Goal: Information Seeking & Learning: Learn about a topic

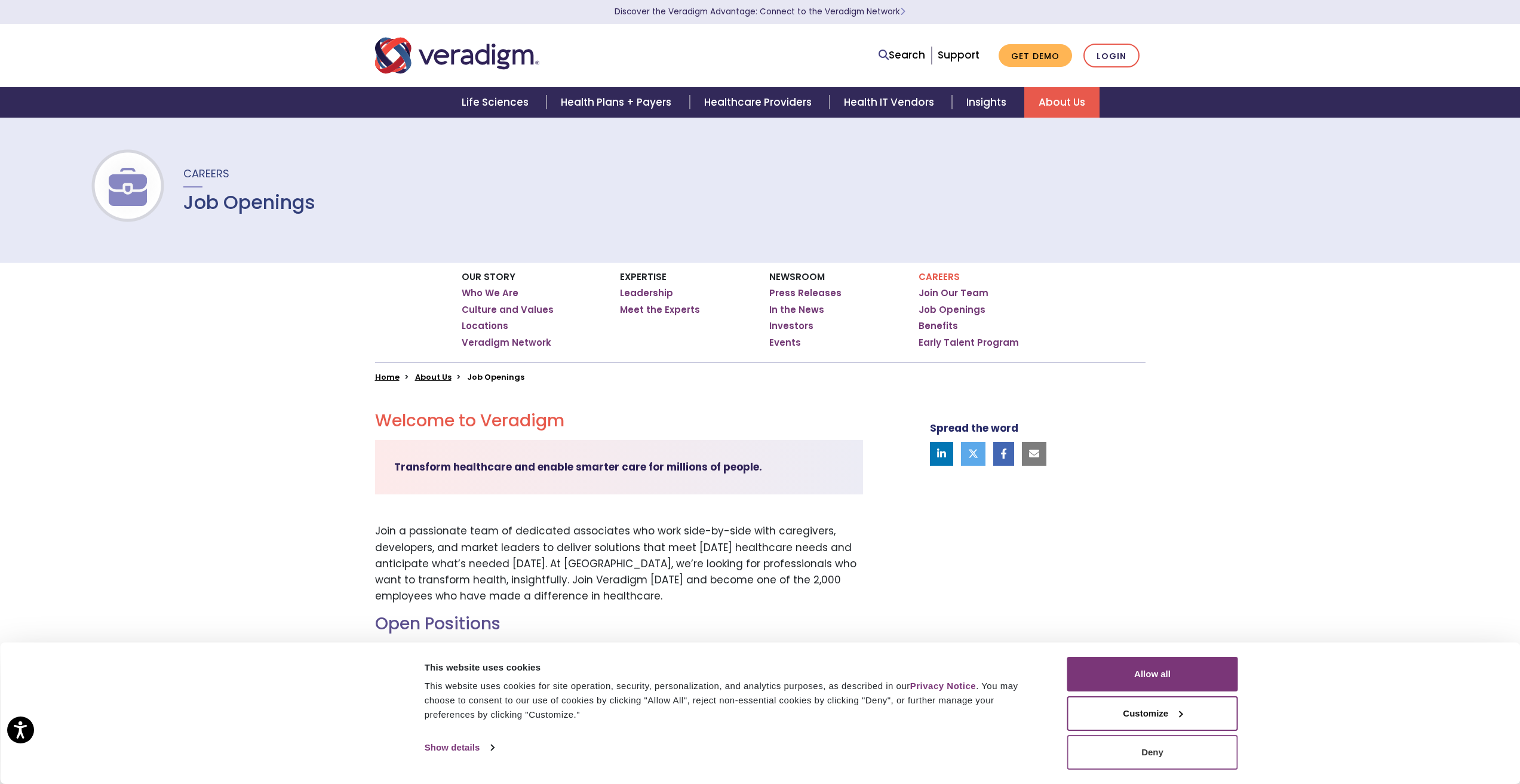
click at [1156, 750] on button "Deny" at bounding box center [1153, 752] width 171 height 34
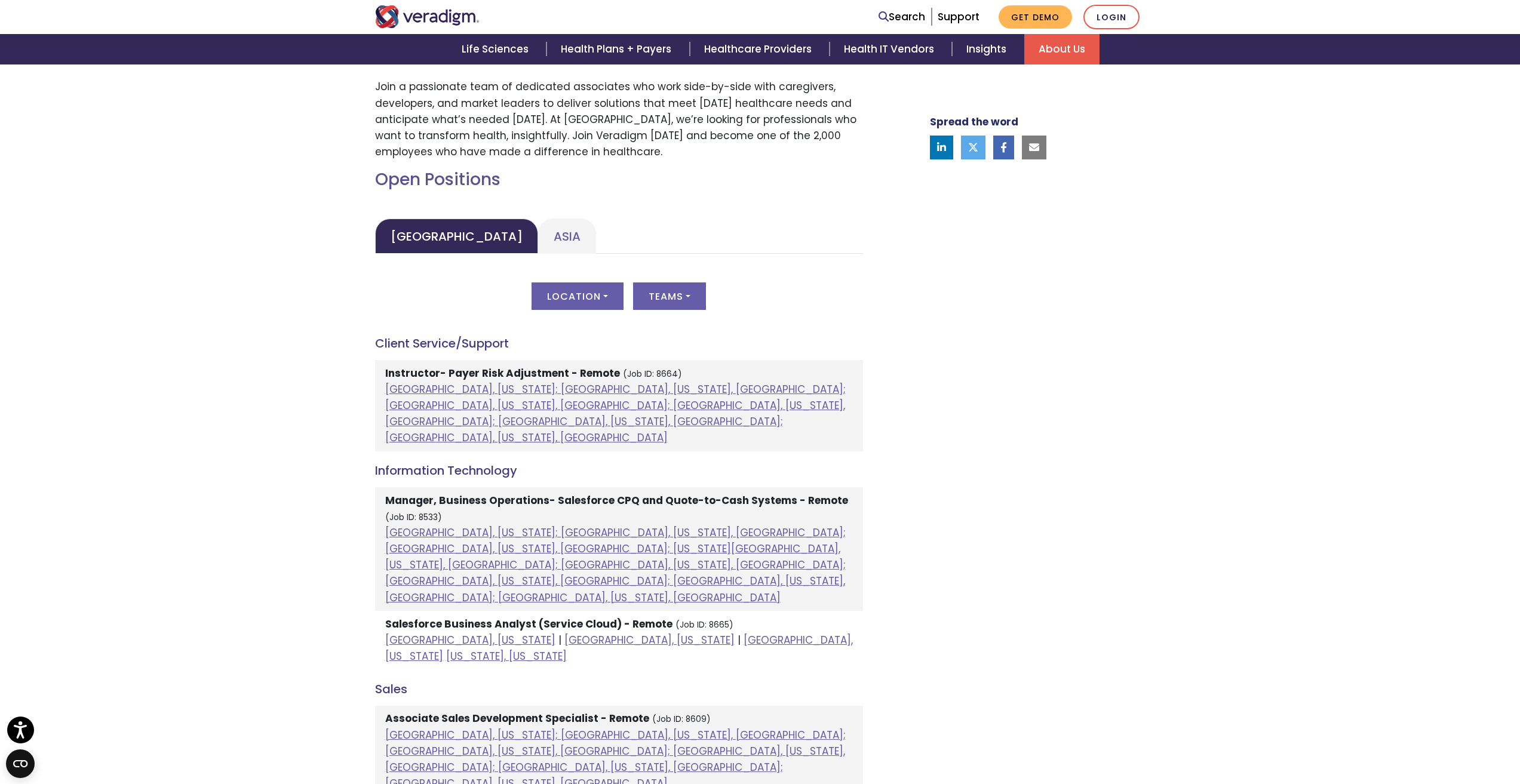
scroll to position [478, 0]
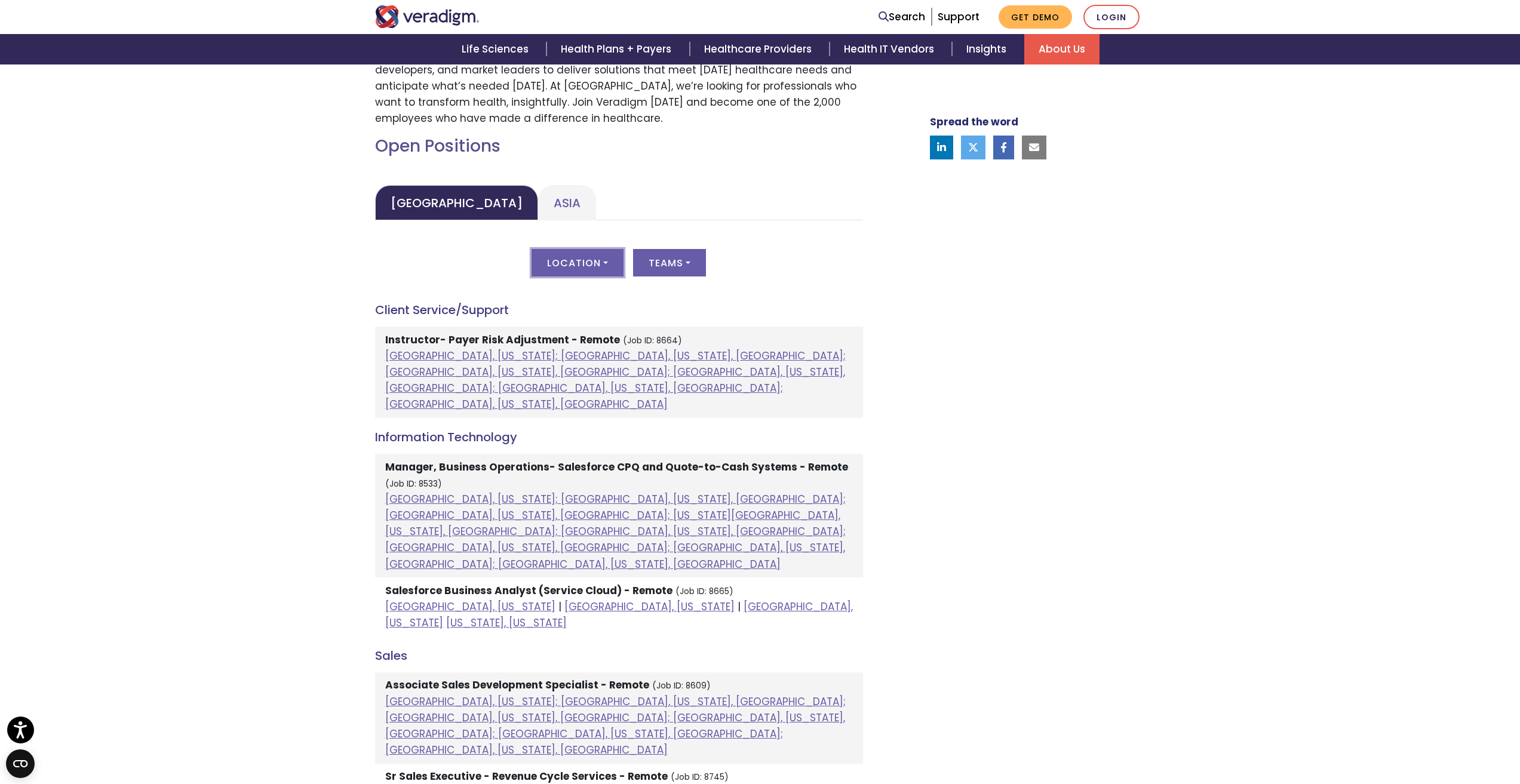
click at [612, 262] on button "Location" at bounding box center [577, 263] width 92 height 28
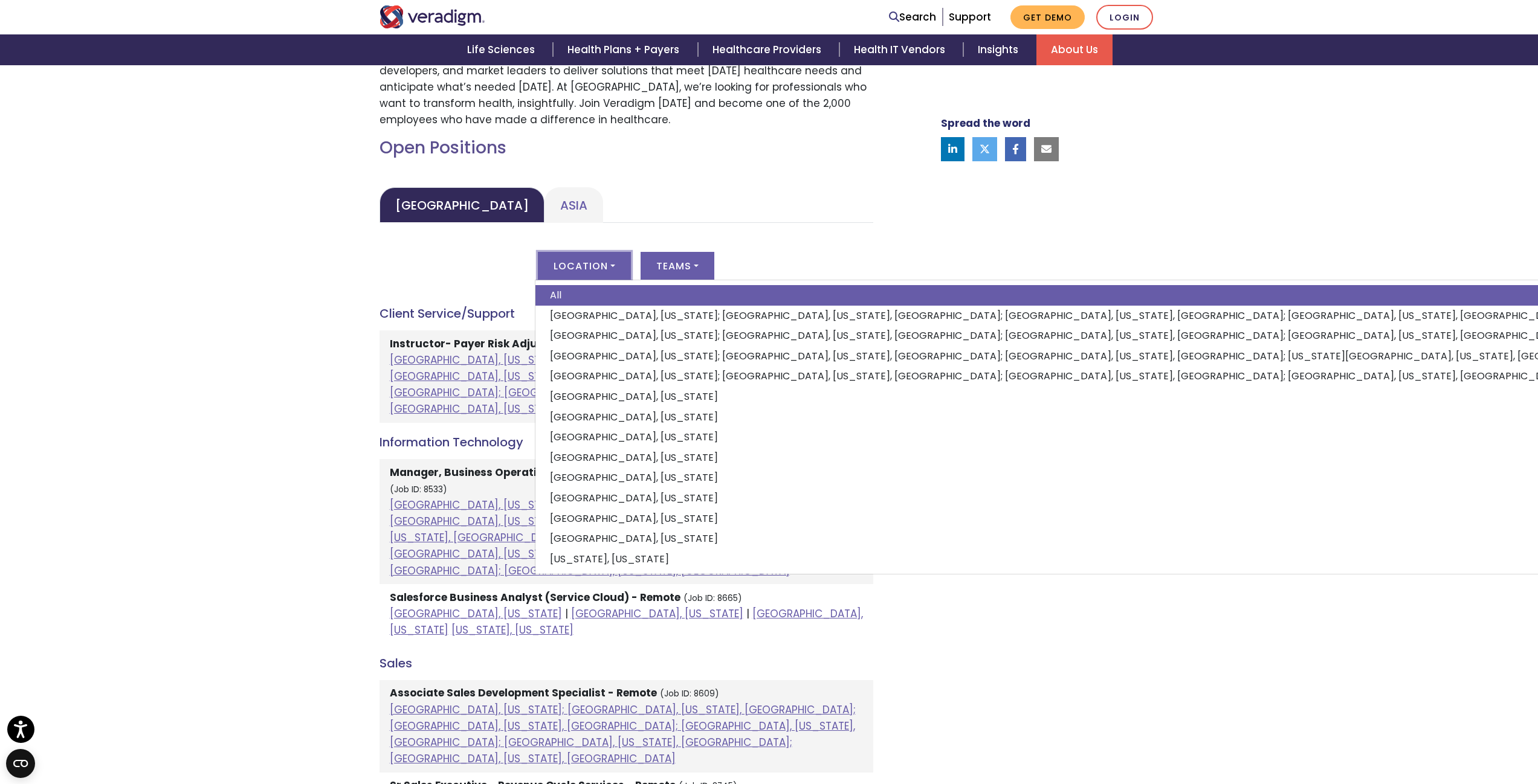
click at [657, 233] on div "[GEOGRAPHIC_DATA] [GEOGRAPHIC_DATA] [GEOGRAPHIC_DATA] Location All [GEOGRAPHIC_…" at bounding box center [626, 650] width 493 height 926
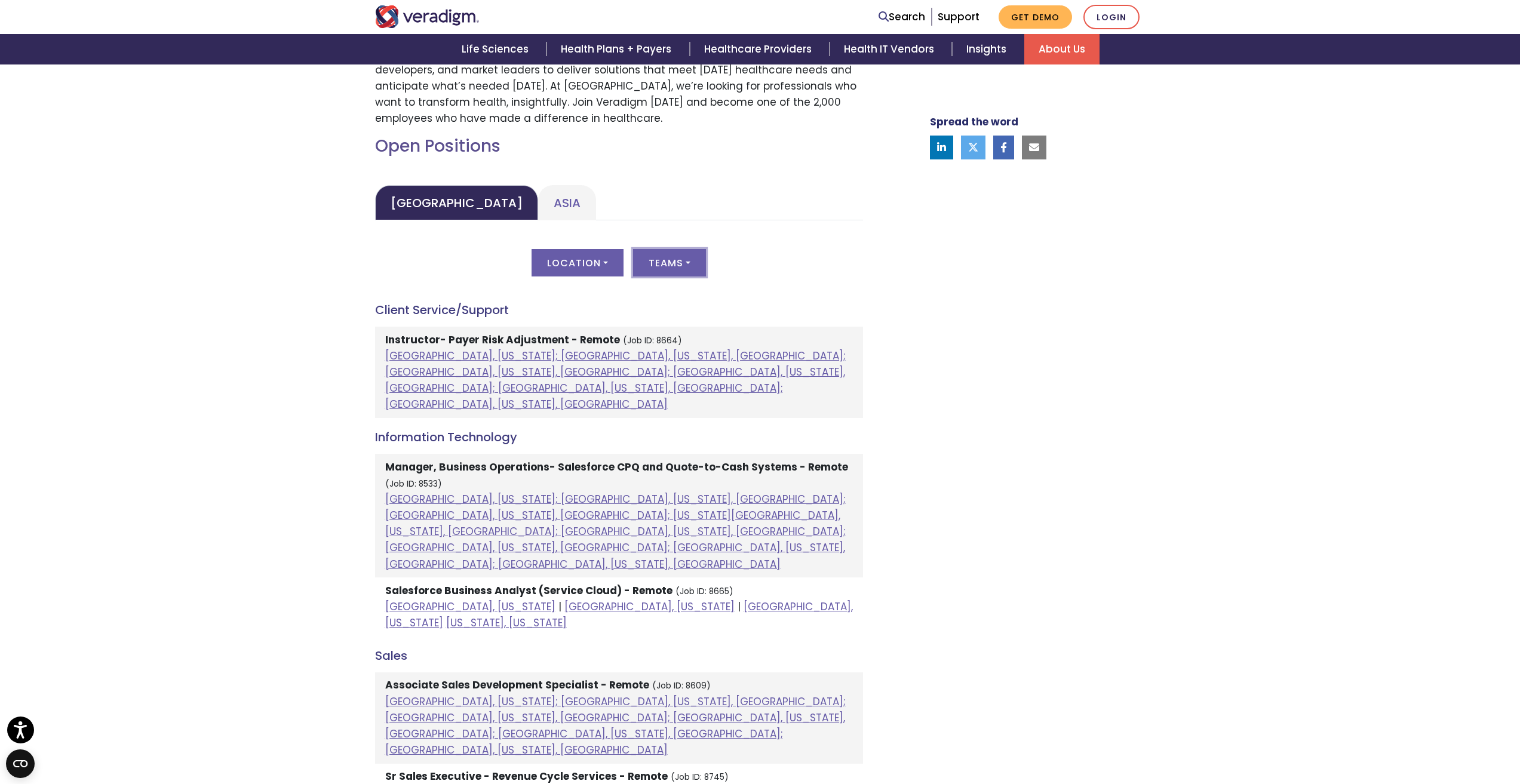
click at [677, 262] on button "Teams" at bounding box center [669, 263] width 73 height 28
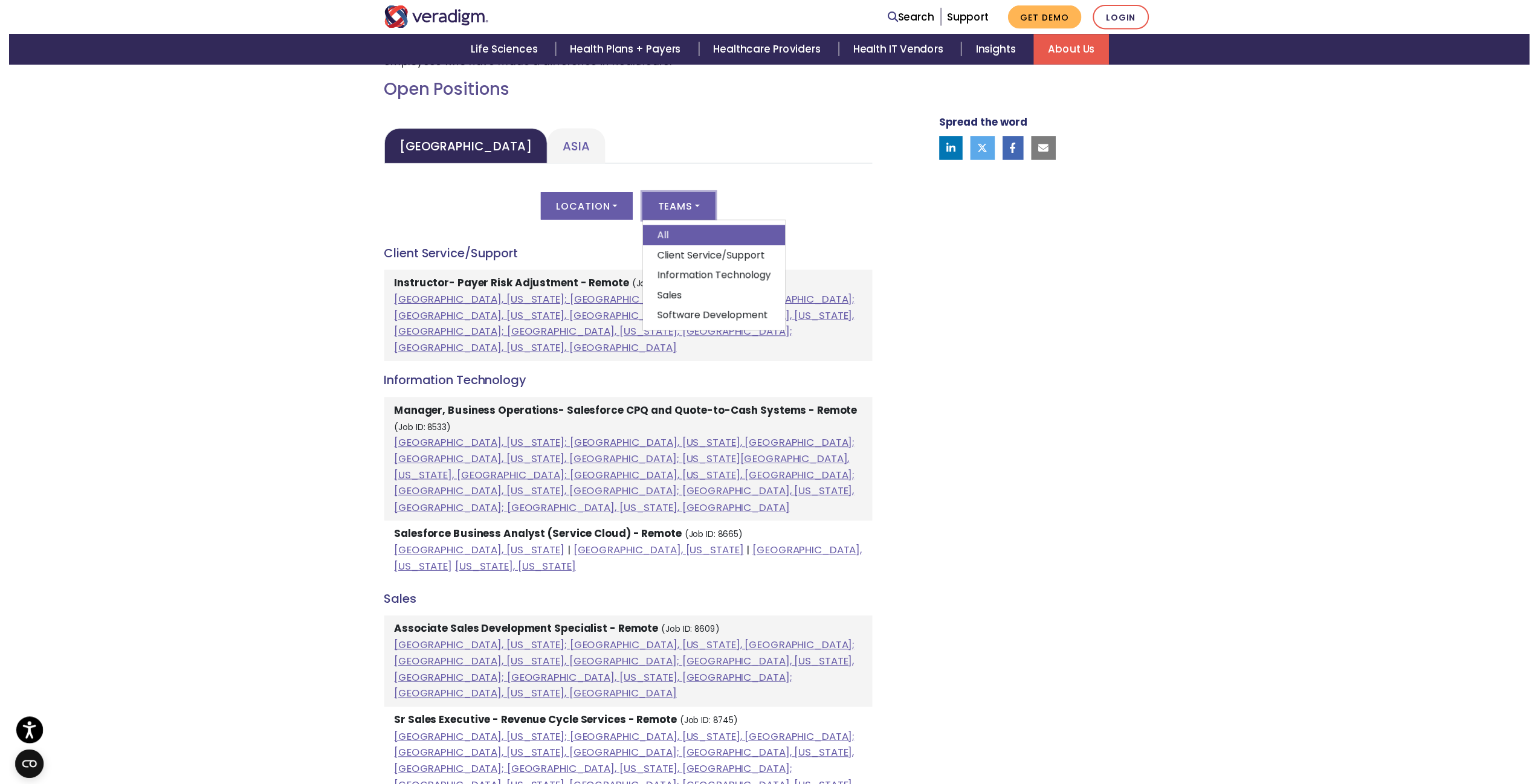
scroll to position [544, 0]
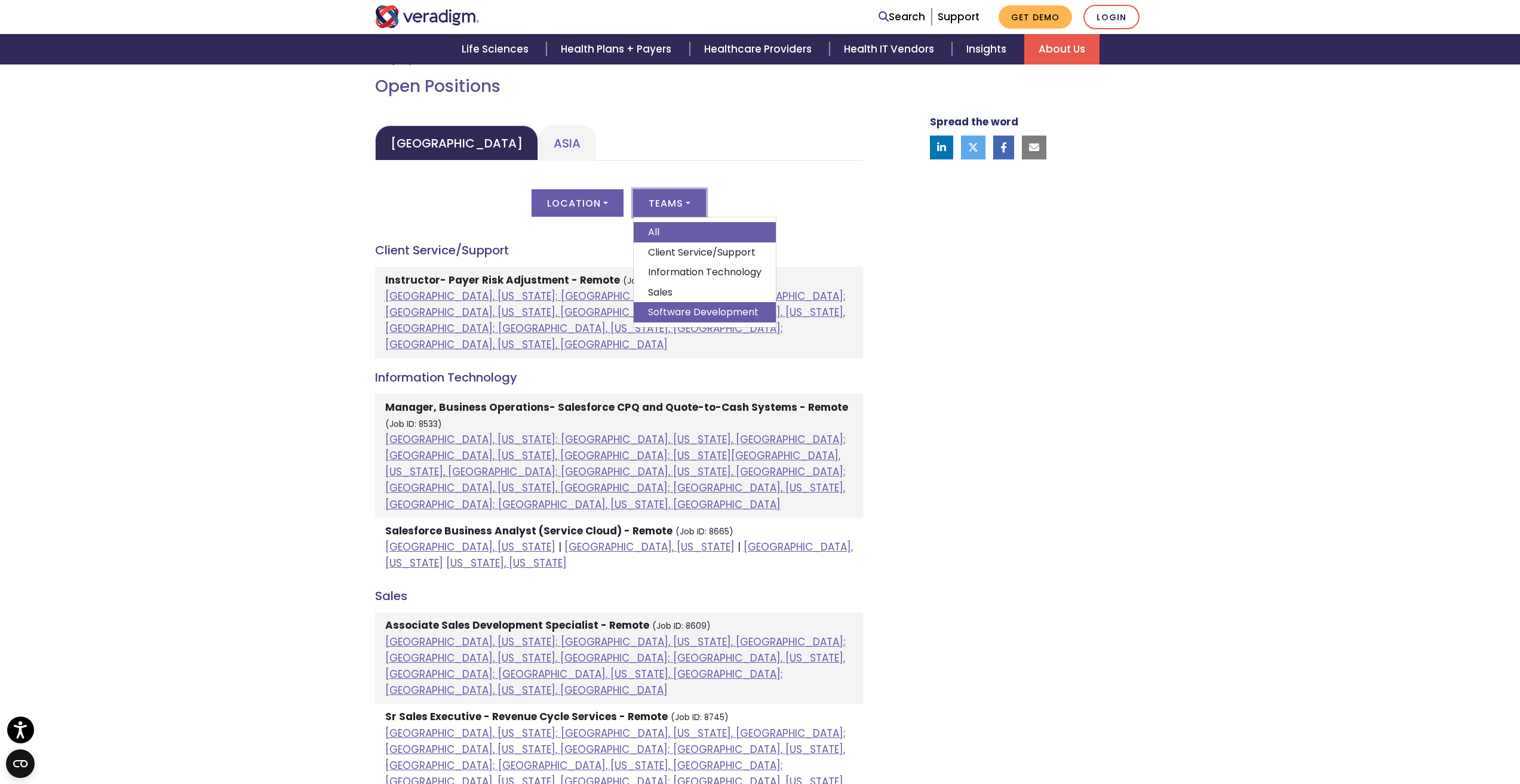
click at [699, 308] on link "Software Development" at bounding box center [704, 312] width 142 height 20
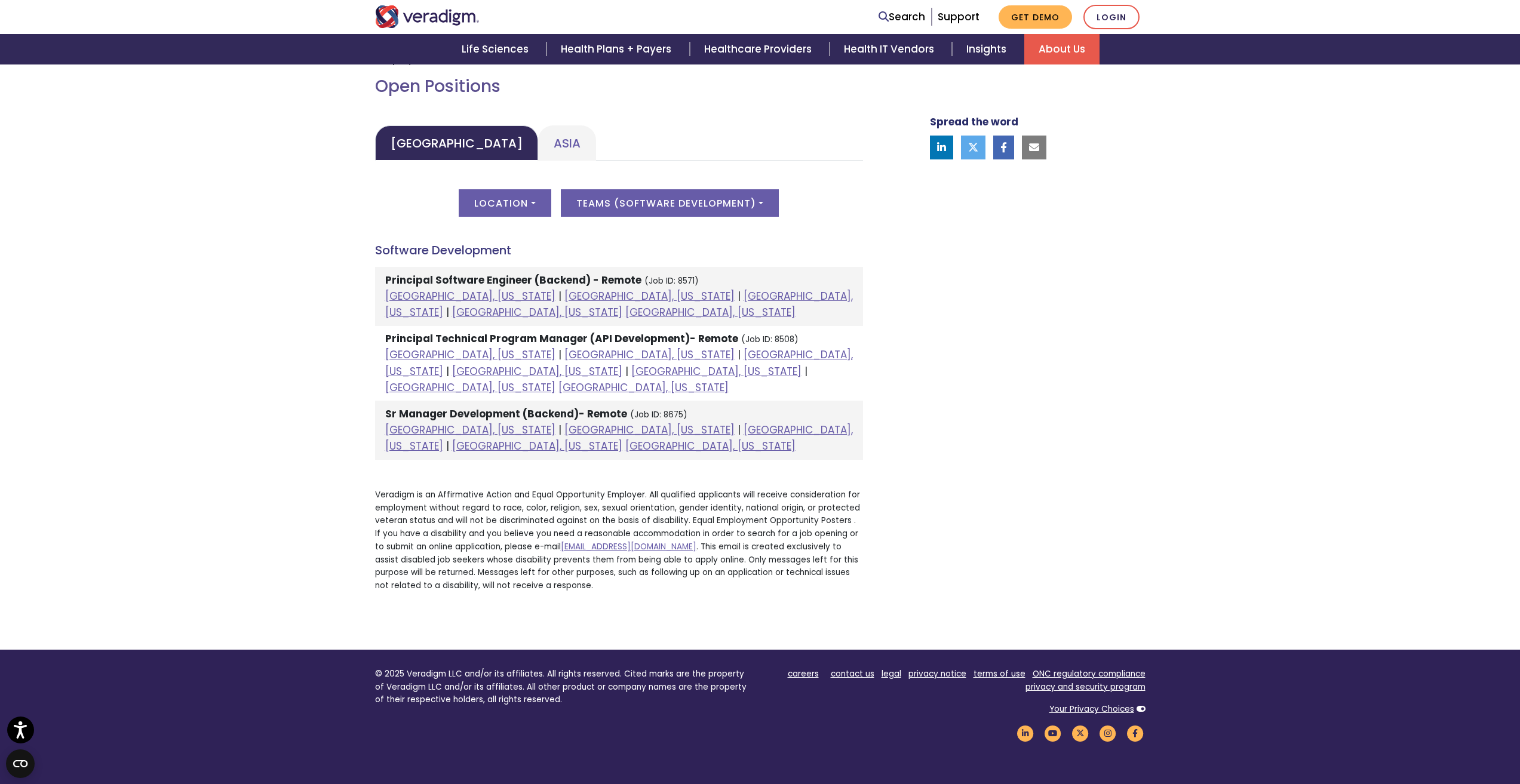
click at [464, 278] on strong "Principal Software Engineer (Backend) - Remote" at bounding box center [513, 279] width 256 height 14
click at [524, 206] on button "Location" at bounding box center [505, 203] width 92 height 28
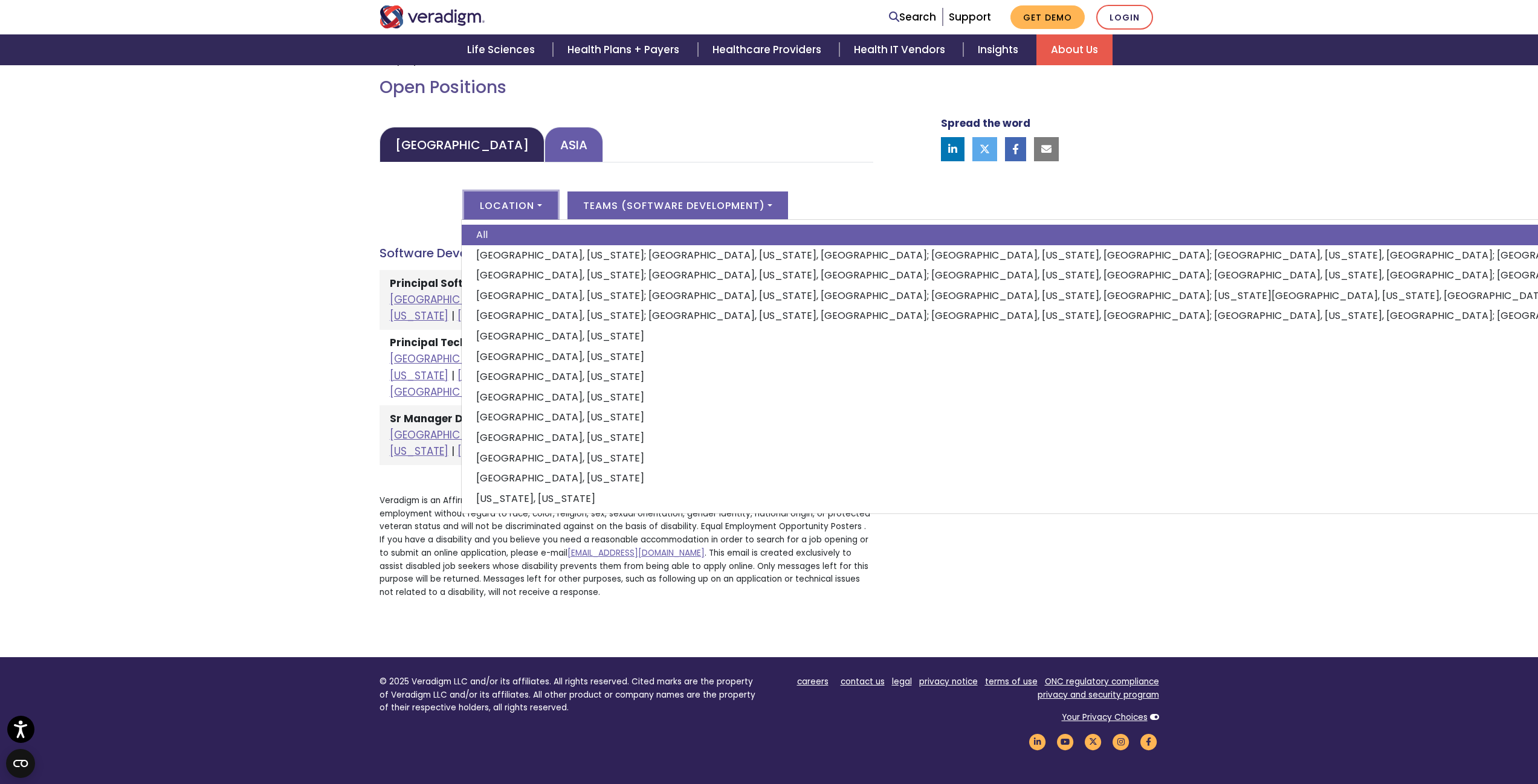
click at [544, 140] on link "Asia" at bounding box center [574, 144] width 58 height 35
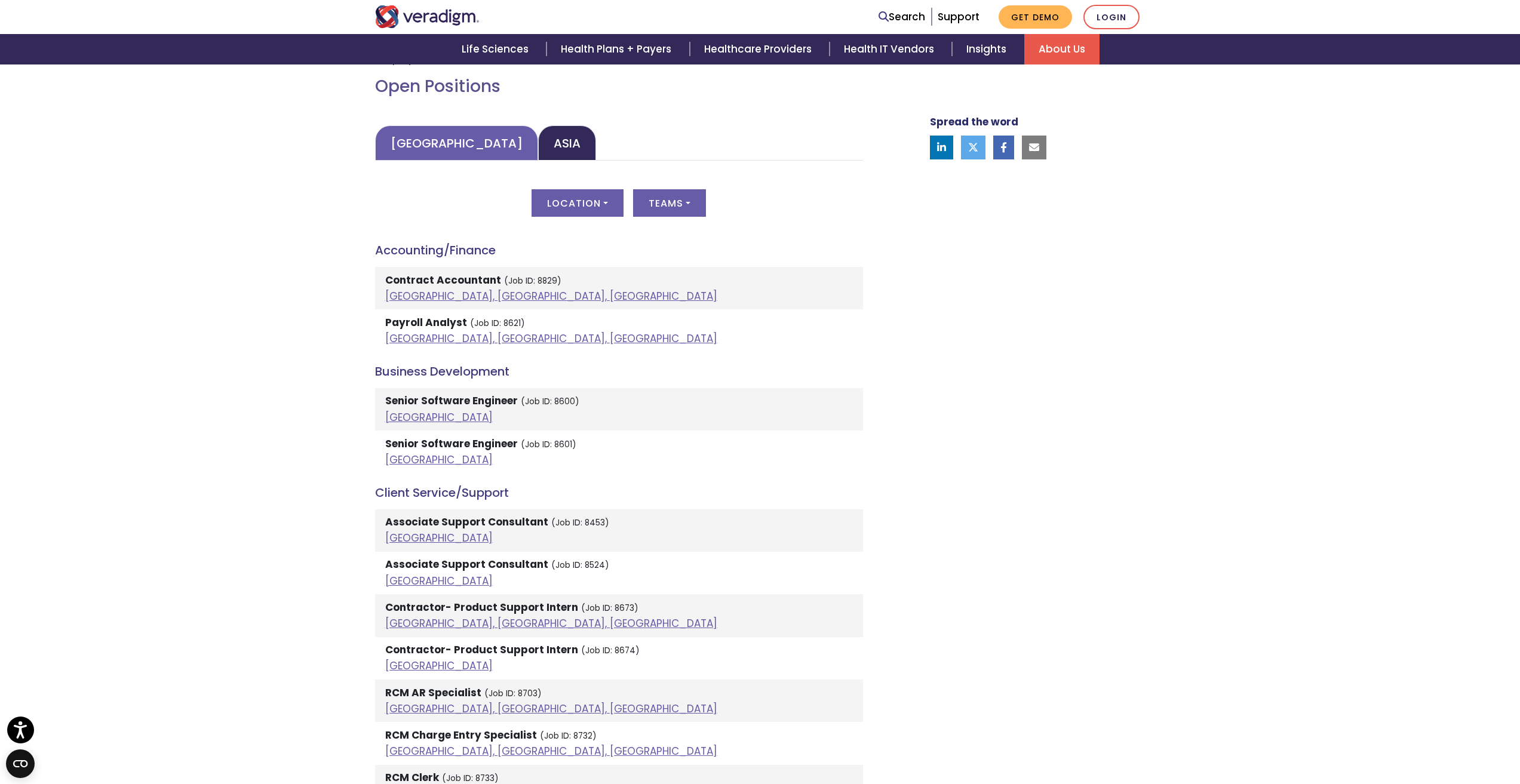
click at [423, 146] on link "[GEOGRAPHIC_DATA]" at bounding box center [456, 142] width 163 height 35
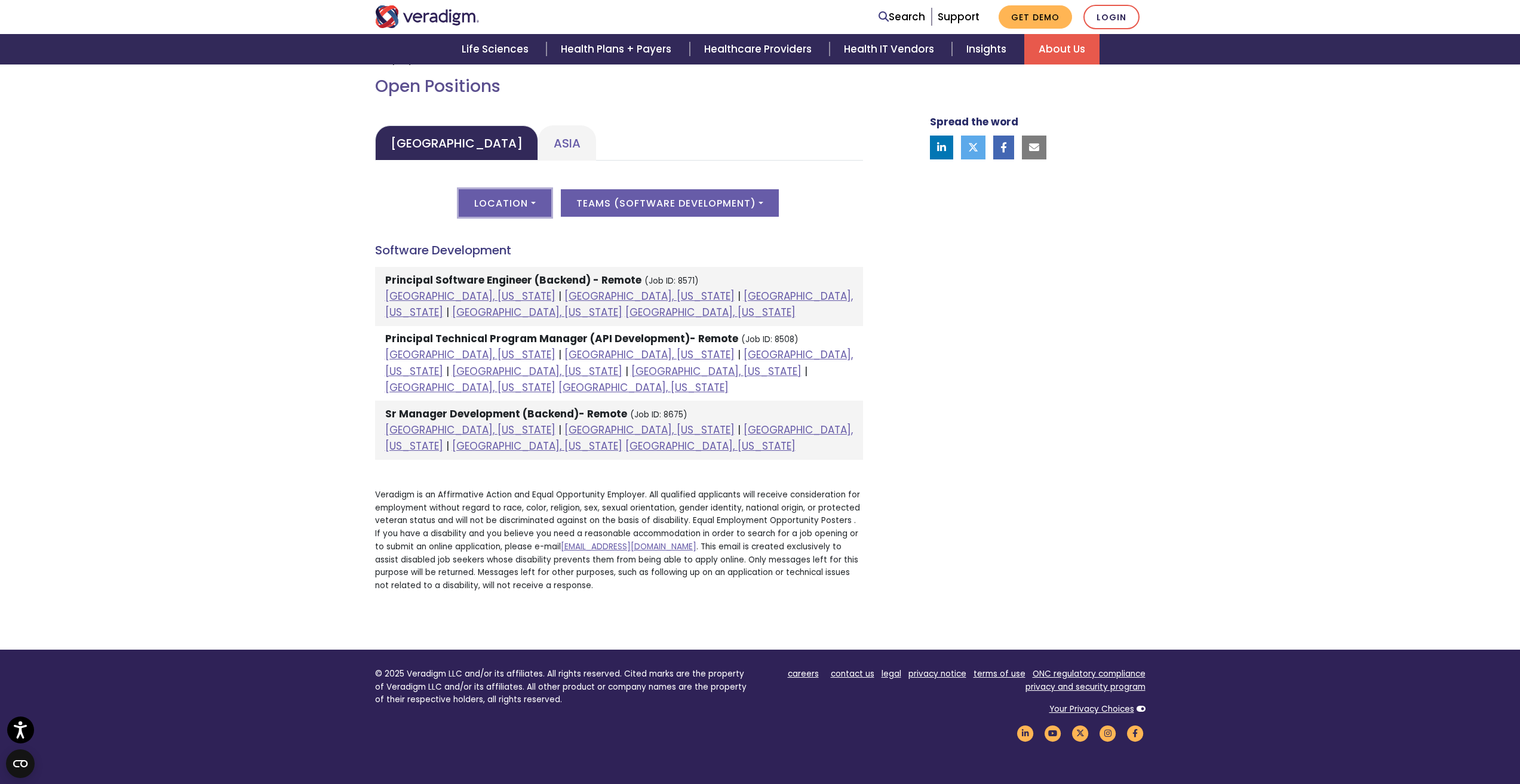
click at [470, 213] on button "Location" at bounding box center [505, 203] width 92 height 28
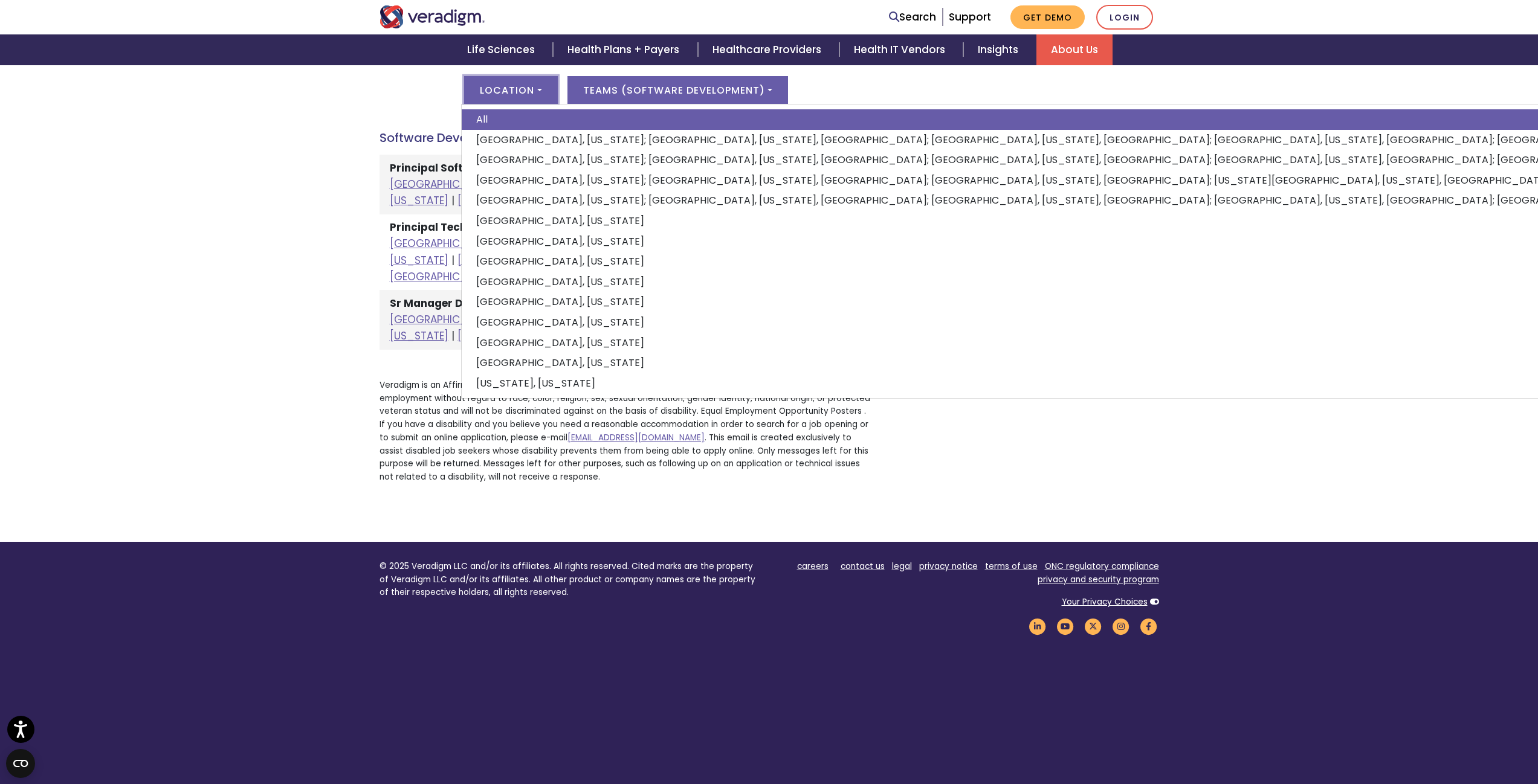
click at [81, 330] on div "Welcome to Veradigm Transform healthcare and enable smarter care for millions o…" at bounding box center [769, 134] width 1538 height 814
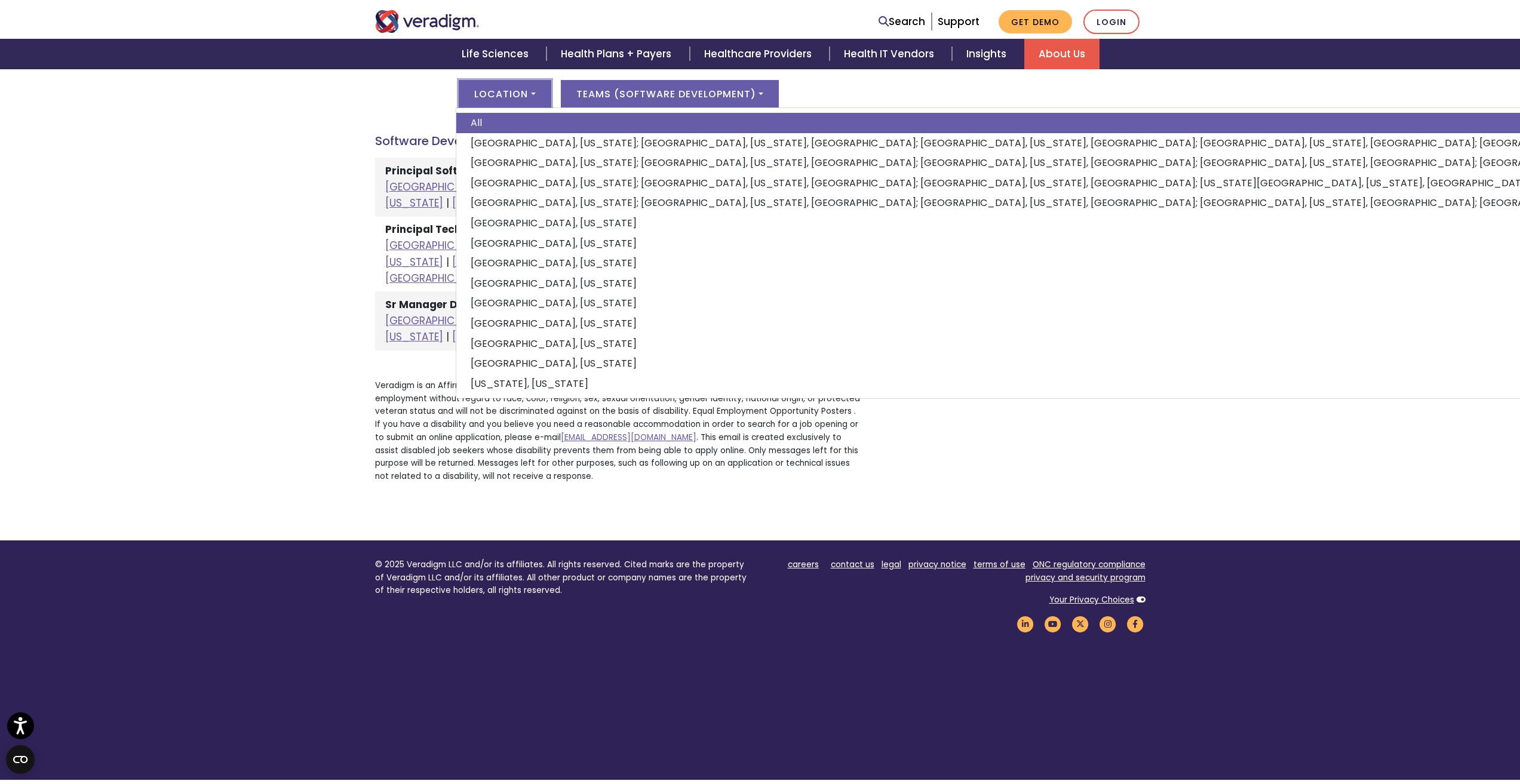
scroll to position [642, 0]
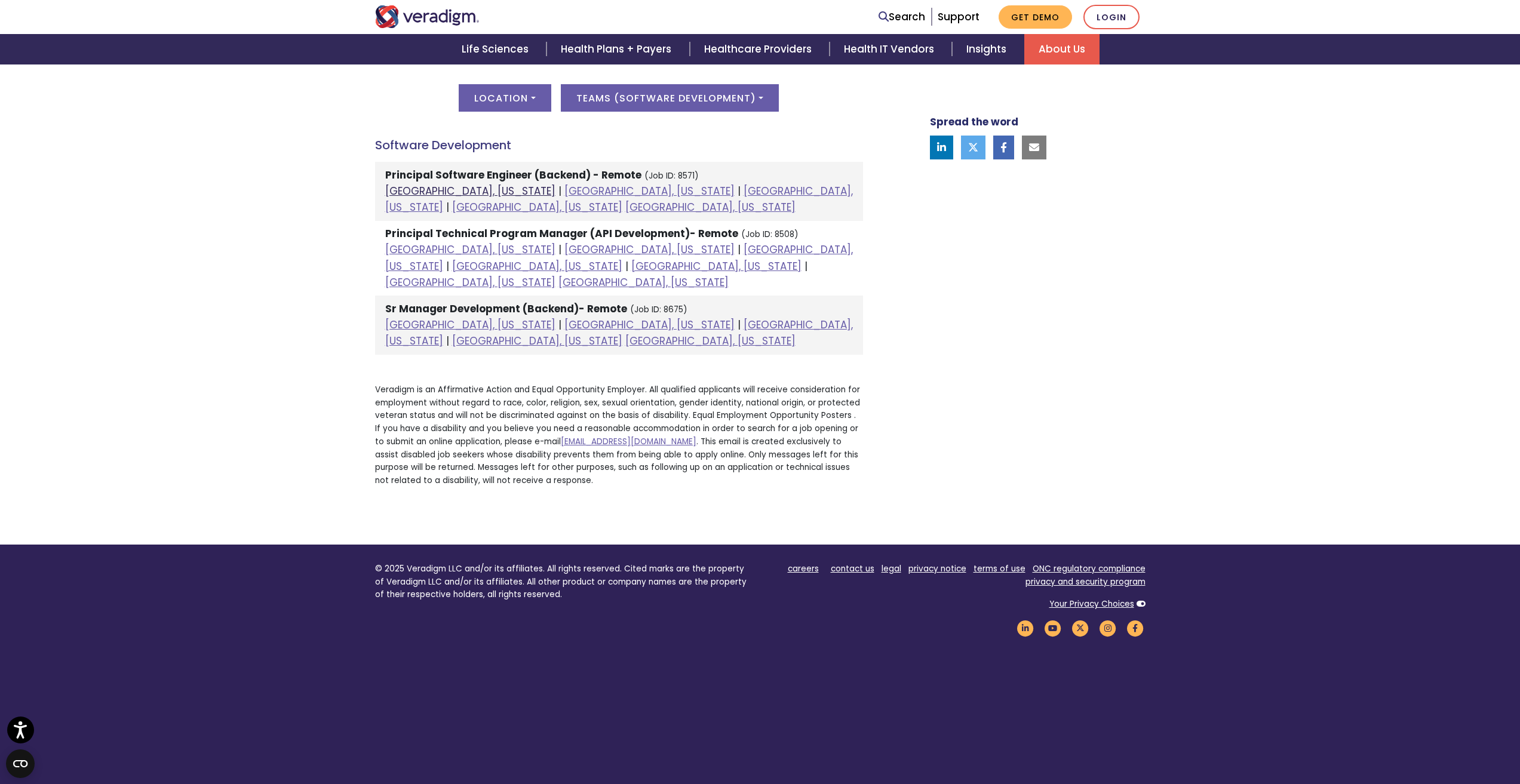
click at [423, 193] on link "[GEOGRAPHIC_DATA], [US_STATE]" at bounding box center [470, 191] width 170 height 14
